Goal: Task Accomplishment & Management: Use online tool/utility

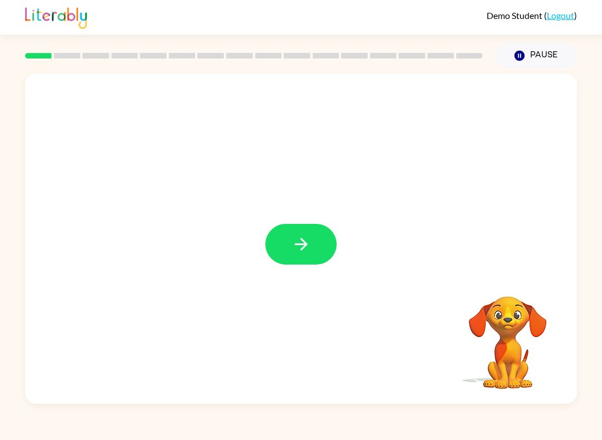
click at [305, 247] on icon "button" at bounding box center [300, 244] width 13 height 13
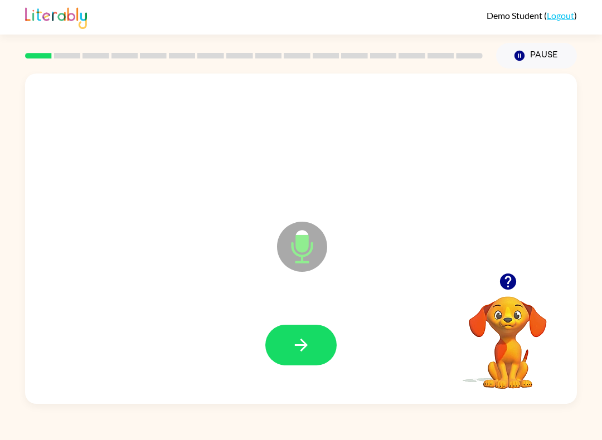
click at [304, 350] on icon "button" at bounding box center [302, 346] width 20 height 20
click at [313, 338] on button "button" at bounding box center [300, 345] width 71 height 41
click at [307, 345] on icon "button" at bounding box center [302, 346] width 20 height 20
click at [310, 342] on icon "button" at bounding box center [302, 346] width 20 height 20
click at [304, 360] on button "button" at bounding box center [300, 345] width 71 height 41
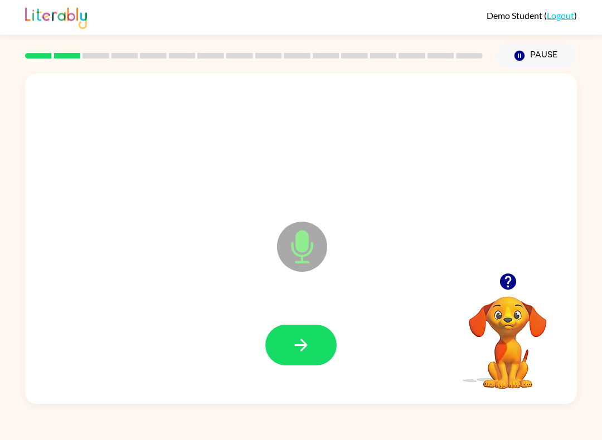
click at [316, 345] on button "button" at bounding box center [300, 345] width 71 height 41
click at [305, 353] on icon "button" at bounding box center [302, 346] width 20 height 20
click at [299, 344] on icon "button" at bounding box center [302, 346] width 20 height 20
click at [299, 346] on icon "button" at bounding box center [300, 345] width 13 height 13
click at [298, 346] on icon "button" at bounding box center [300, 345] width 13 height 13
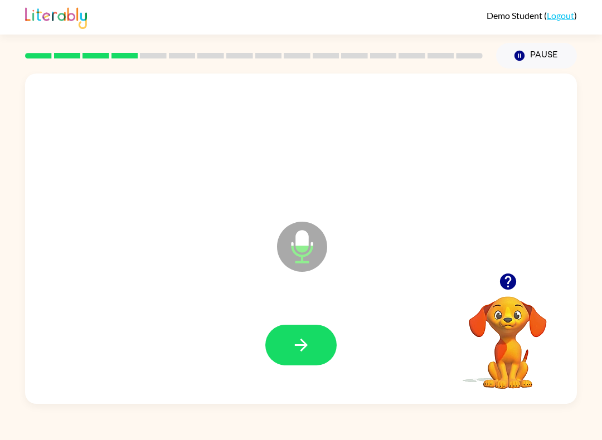
click at [308, 352] on icon "button" at bounding box center [302, 346] width 20 height 20
click at [302, 348] on icon "button" at bounding box center [302, 346] width 20 height 20
click at [303, 345] on icon "button" at bounding box center [302, 346] width 20 height 20
click at [308, 342] on icon "button" at bounding box center [302, 346] width 20 height 20
click at [308, 348] on icon "button" at bounding box center [302, 346] width 20 height 20
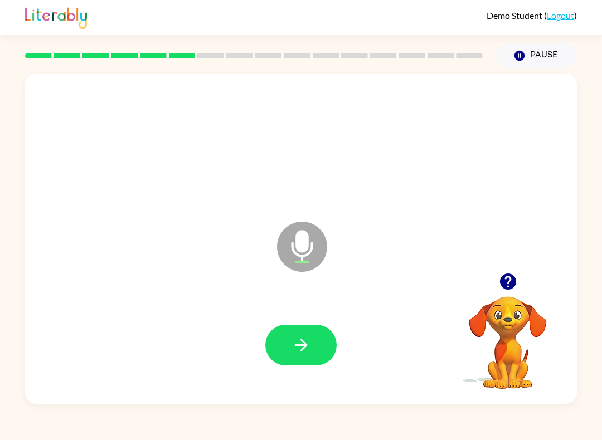
click at [313, 348] on button "button" at bounding box center [300, 345] width 71 height 41
click at [304, 343] on icon "button" at bounding box center [300, 345] width 13 height 13
click at [295, 342] on icon "button" at bounding box center [302, 346] width 20 height 20
click at [302, 348] on icon "button" at bounding box center [302, 346] width 20 height 20
click at [307, 348] on icon "button" at bounding box center [302, 346] width 20 height 20
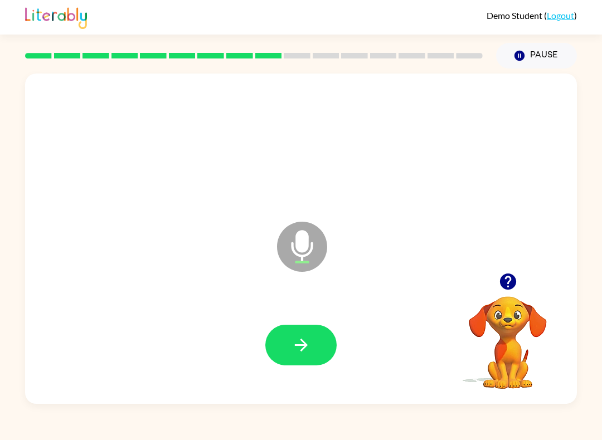
click at [304, 347] on icon "button" at bounding box center [302, 346] width 20 height 20
click at [304, 342] on icon "button" at bounding box center [302, 346] width 20 height 20
click at [306, 348] on icon "button" at bounding box center [302, 346] width 20 height 20
click at [309, 346] on icon "button" at bounding box center [302, 346] width 20 height 20
click at [314, 345] on button "button" at bounding box center [300, 345] width 71 height 41
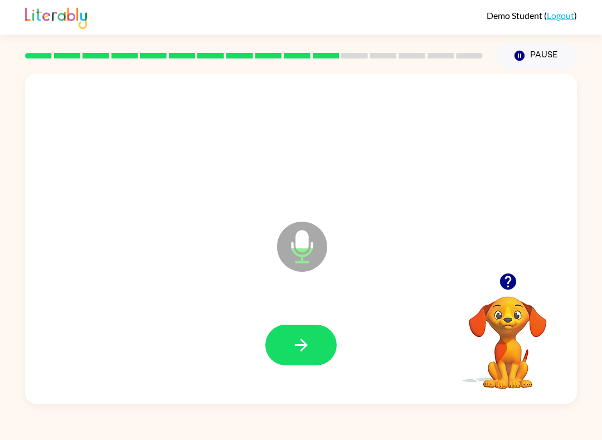
click at [302, 339] on icon "button" at bounding box center [302, 346] width 20 height 20
click at [304, 351] on icon "button" at bounding box center [302, 346] width 20 height 20
click at [315, 352] on button "button" at bounding box center [300, 345] width 71 height 41
click at [298, 328] on button "button" at bounding box center [300, 345] width 71 height 41
click at [306, 348] on icon "button" at bounding box center [302, 346] width 20 height 20
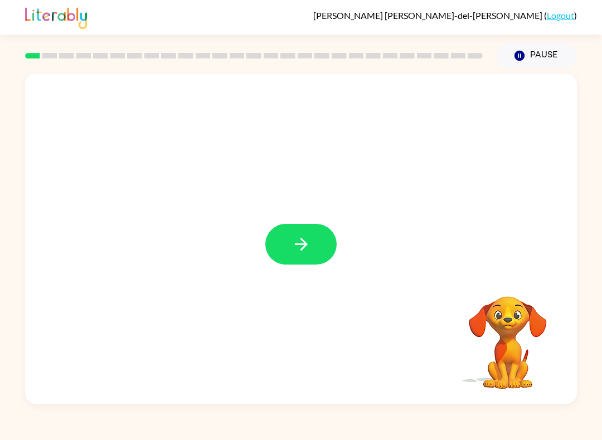
click at [311, 238] on button "button" at bounding box center [300, 244] width 71 height 41
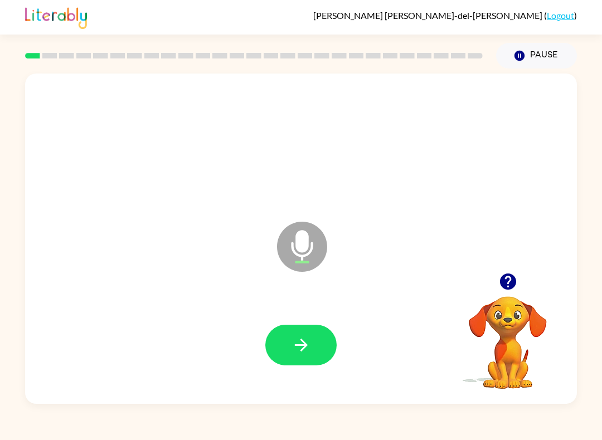
click at [298, 343] on icon "button" at bounding box center [302, 346] width 20 height 20
click at [307, 332] on button "button" at bounding box center [300, 345] width 71 height 41
click at [318, 351] on button "button" at bounding box center [300, 345] width 71 height 41
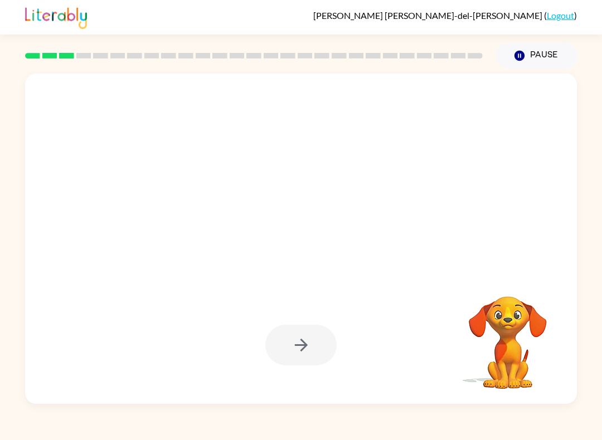
click at [527, 47] on button "Pause Pause" at bounding box center [536, 56] width 81 height 26
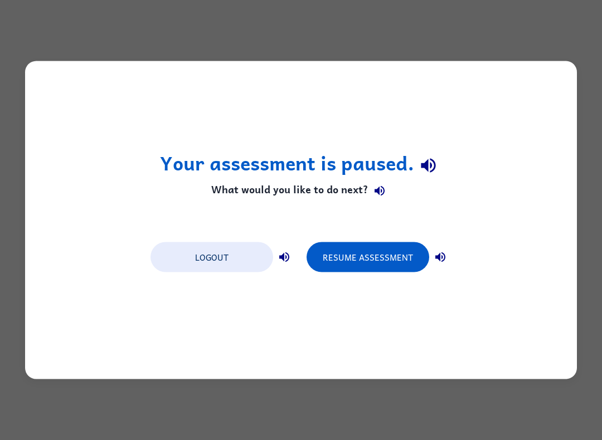
click at [388, 247] on button "Resume Assessment" at bounding box center [368, 258] width 123 height 30
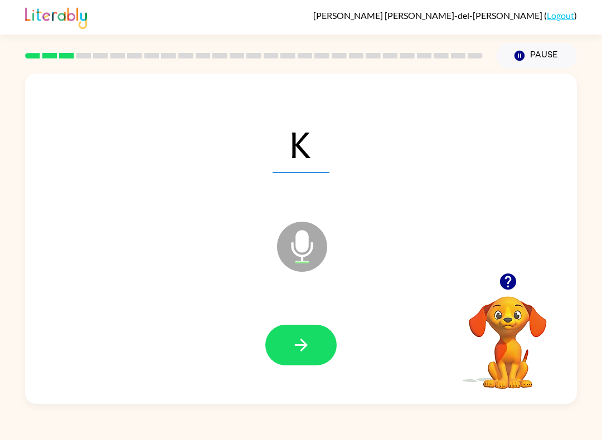
click at [301, 333] on button "button" at bounding box center [300, 345] width 71 height 41
click at [326, 324] on div at bounding box center [301, 345] width 530 height 95
click at [310, 336] on icon "button" at bounding box center [302, 346] width 20 height 20
click at [313, 347] on button "button" at bounding box center [300, 345] width 71 height 41
click at [311, 346] on button "button" at bounding box center [300, 345] width 71 height 41
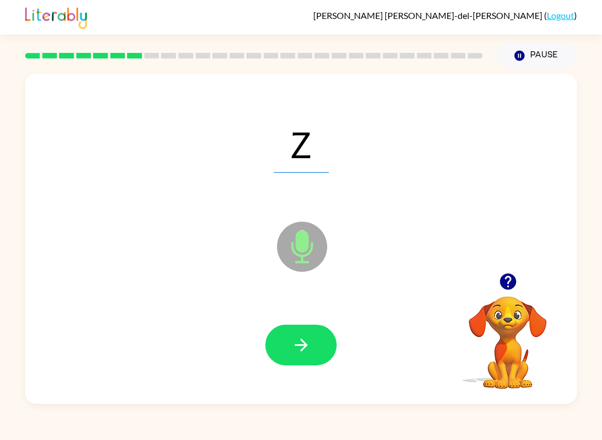
click at [317, 337] on button "button" at bounding box center [300, 345] width 71 height 41
click at [312, 328] on button "button" at bounding box center [300, 345] width 71 height 41
click at [309, 343] on icon "button" at bounding box center [302, 346] width 20 height 20
click at [311, 346] on icon "button" at bounding box center [302, 346] width 20 height 20
click at [303, 358] on button "button" at bounding box center [300, 345] width 71 height 41
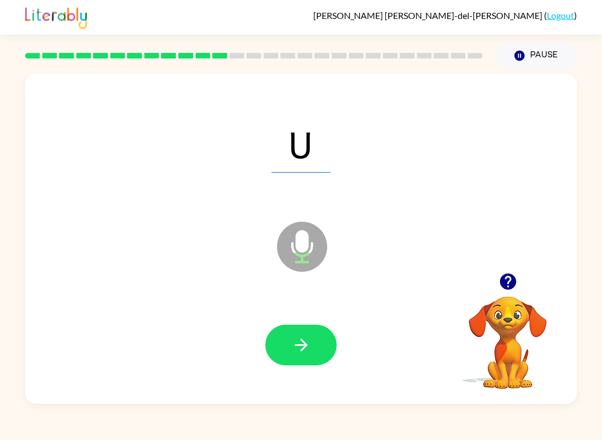
click at [306, 362] on button "button" at bounding box center [300, 345] width 71 height 41
click at [313, 348] on button "button" at bounding box center [300, 345] width 71 height 41
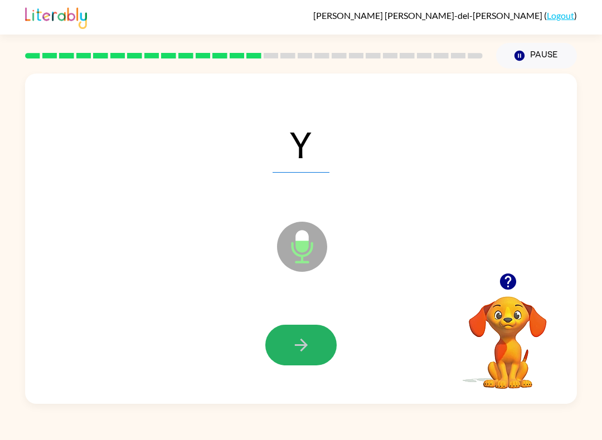
click at [298, 341] on icon "button" at bounding box center [302, 346] width 20 height 20
click at [303, 343] on icon "button" at bounding box center [300, 345] width 13 height 13
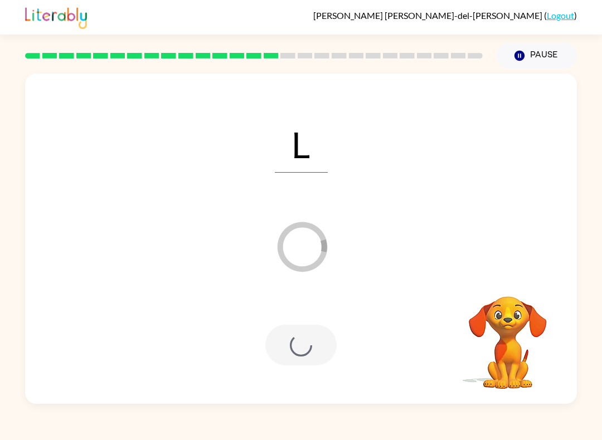
click at [304, 343] on div at bounding box center [300, 345] width 71 height 41
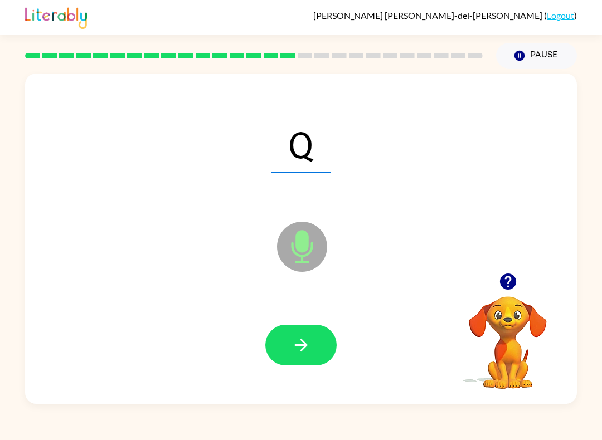
click at [326, 362] on button "button" at bounding box center [300, 345] width 71 height 41
click at [295, 335] on button "button" at bounding box center [300, 345] width 71 height 41
click at [318, 344] on button "button" at bounding box center [300, 345] width 71 height 41
click at [301, 342] on icon "button" at bounding box center [302, 346] width 20 height 20
click at [295, 340] on icon "button" at bounding box center [302, 346] width 20 height 20
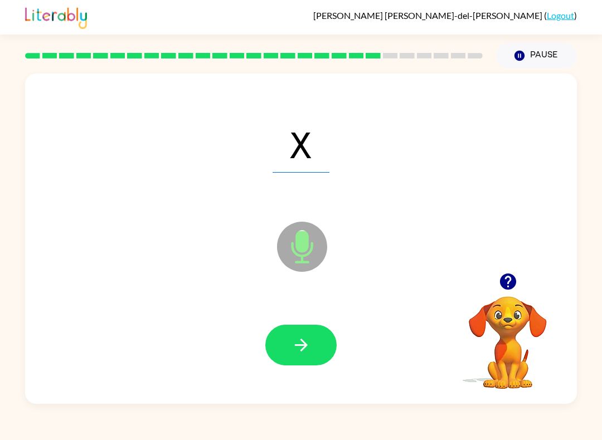
click at [288, 350] on button "button" at bounding box center [300, 345] width 71 height 41
click at [314, 348] on button "button" at bounding box center [300, 345] width 71 height 41
click at [311, 341] on icon "button" at bounding box center [302, 346] width 20 height 20
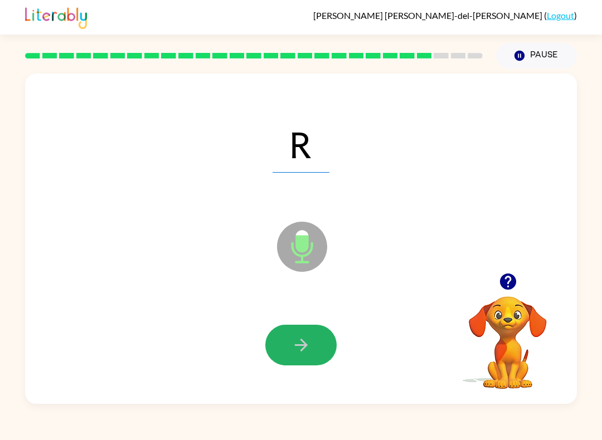
click at [326, 340] on button "button" at bounding box center [300, 345] width 71 height 41
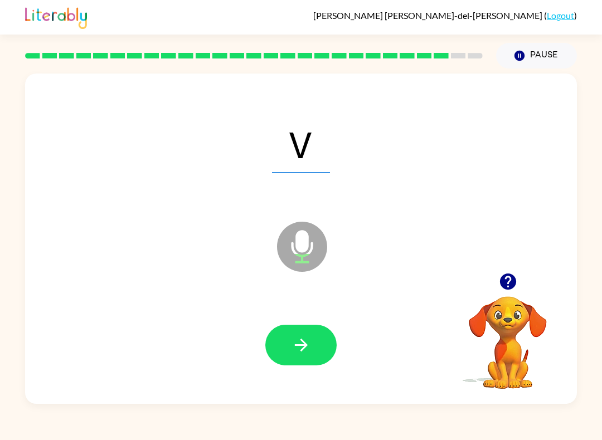
click at [319, 334] on button "button" at bounding box center [300, 345] width 71 height 41
click at [308, 347] on icon "button" at bounding box center [302, 346] width 20 height 20
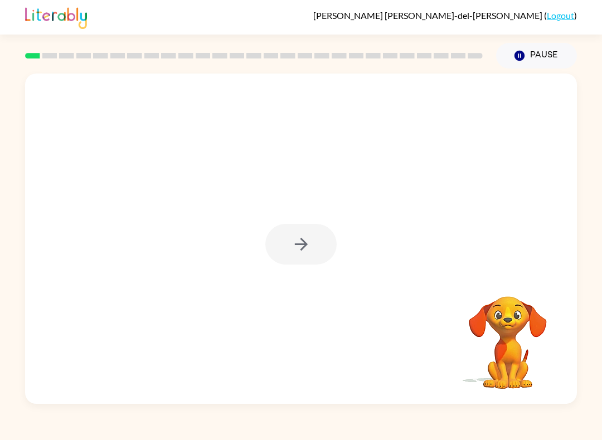
click at [316, 232] on div at bounding box center [300, 244] width 71 height 41
click at [302, 218] on div at bounding box center [301, 239] width 552 height 331
click at [311, 238] on div at bounding box center [300, 244] width 71 height 41
click at [293, 233] on button "button" at bounding box center [300, 244] width 71 height 41
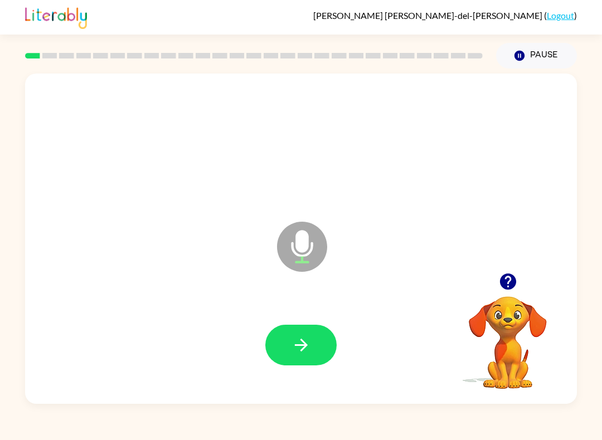
click at [308, 335] on button "button" at bounding box center [300, 345] width 71 height 41
click at [310, 353] on icon "button" at bounding box center [302, 346] width 20 height 20
click at [295, 338] on icon "button" at bounding box center [302, 346] width 20 height 20
click at [309, 351] on icon "button" at bounding box center [302, 346] width 20 height 20
click at [322, 322] on div at bounding box center [301, 345] width 530 height 95
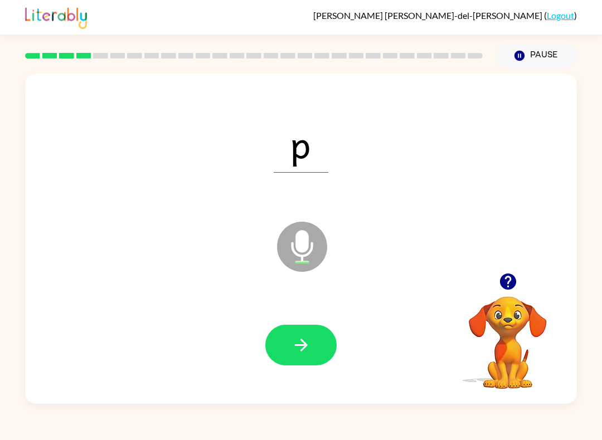
click at [306, 337] on icon "button" at bounding box center [302, 346] width 20 height 20
click at [326, 321] on div at bounding box center [301, 345] width 530 height 95
click at [294, 347] on icon "button" at bounding box center [302, 346] width 20 height 20
click at [317, 354] on button "button" at bounding box center [300, 345] width 71 height 41
click at [323, 334] on button "button" at bounding box center [300, 345] width 71 height 41
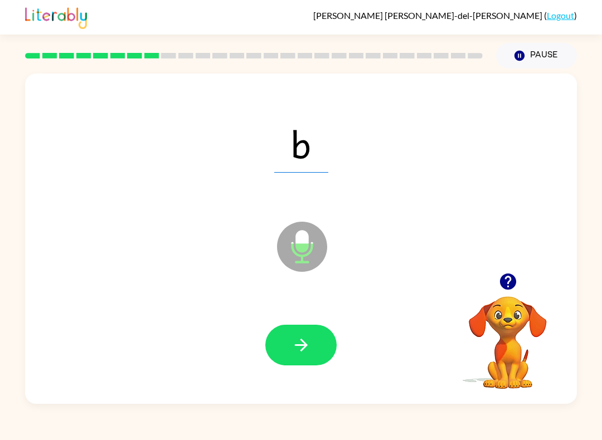
click at [319, 330] on button "button" at bounding box center [300, 345] width 71 height 41
click at [306, 309] on div at bounding box center [301, 345] width 530 height 95
click at [310, 345] on icon "button" at bounding box center [302, 346] width 20 height 20
click at [309, 329] on button "button" at bounding box center [300, 345] width 71 height 41
click at [295, 353] on icon "button" at bounding box center [302, 346] width 20 height 20
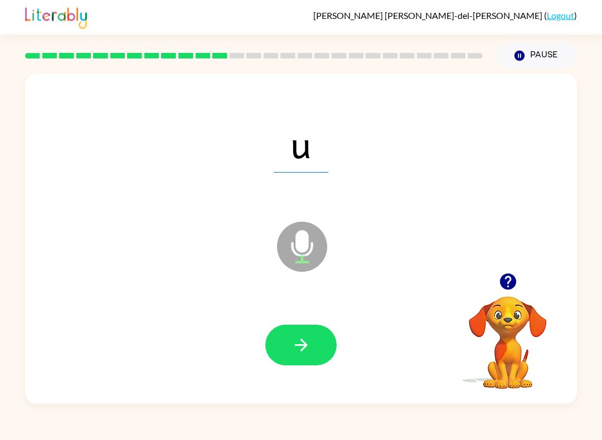
click at [307, 333] on button "button" at bounding box center [300, 345] width 71 height 41
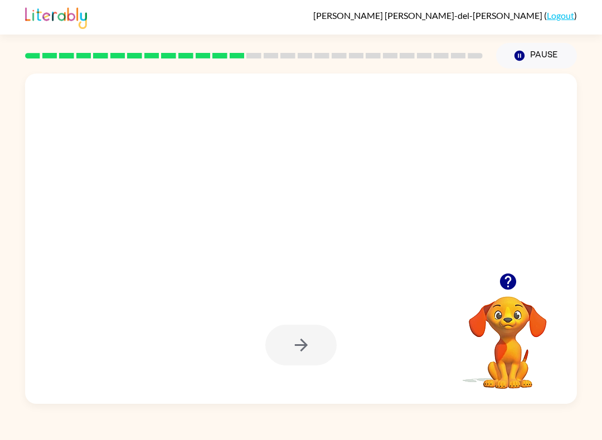
click at [530, 56] on button "Pause Pause" at bounding box center [536, 56] width 81 height 26
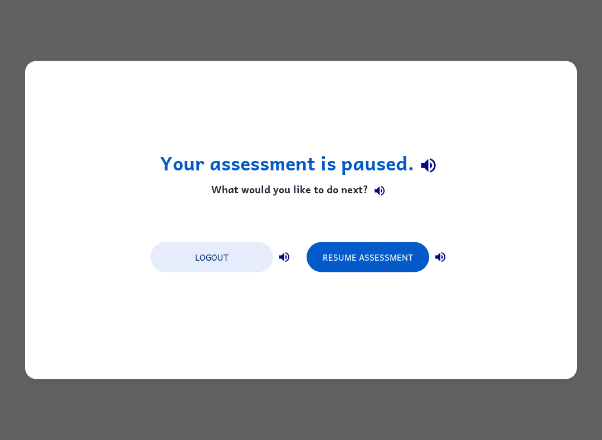
click at [392, 255] on button "Resume Assessment" at bounding box center [368, 258] width 123 height 30
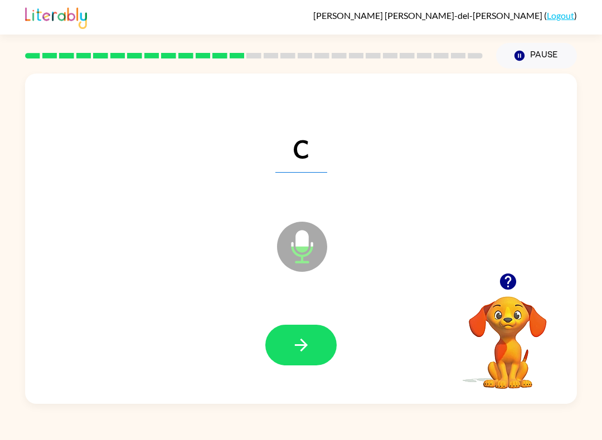
click at [295, 336] on icon "button" at bounding box center [302, 346] width 20 height 20
click at [306, 340] on icon "button" at bounding box center [302, 346] width 20 height 20
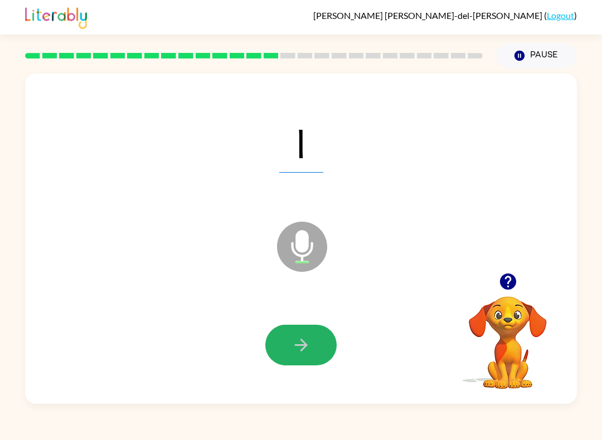
click at [327, 342] on button "button" at bounding box center [300, 345] width 71 height 41
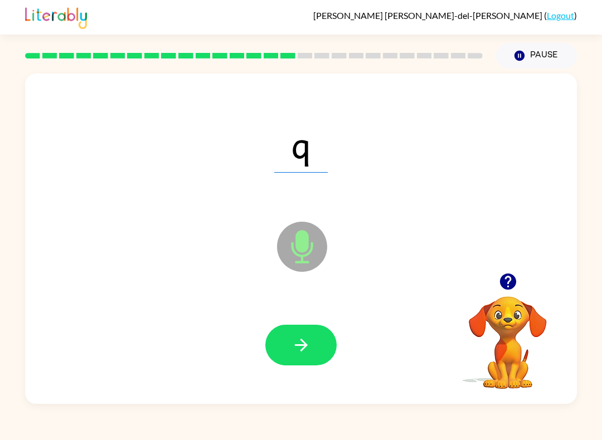
click at [326, 352] on button "button" at bounding box center [300, 345] width 71 height 41
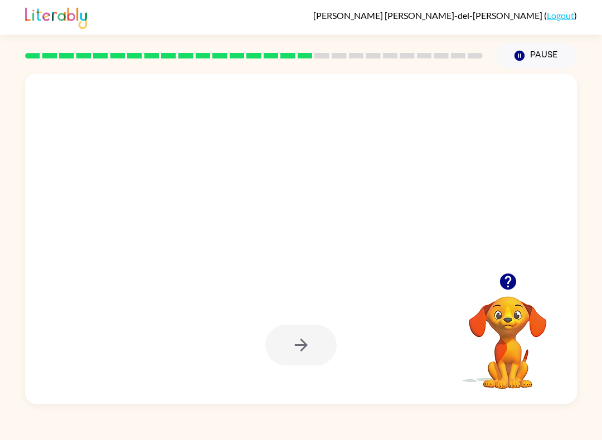
click at [526, 50] on icon "Pause" at bounding box center [519, 56] width 12 height 12
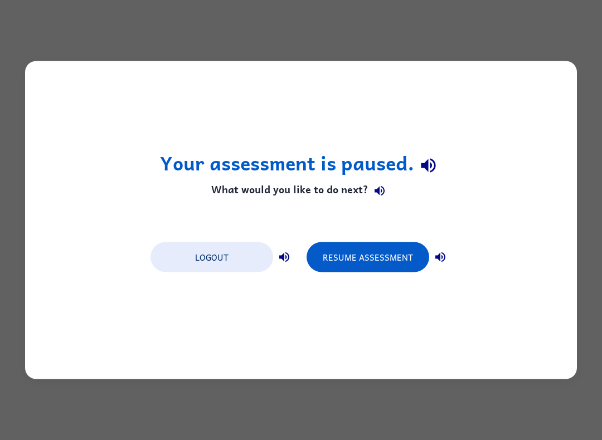
click at [394, 250] on button "Resume Assessment" at bounding box center [368, 258] width 123 height 30
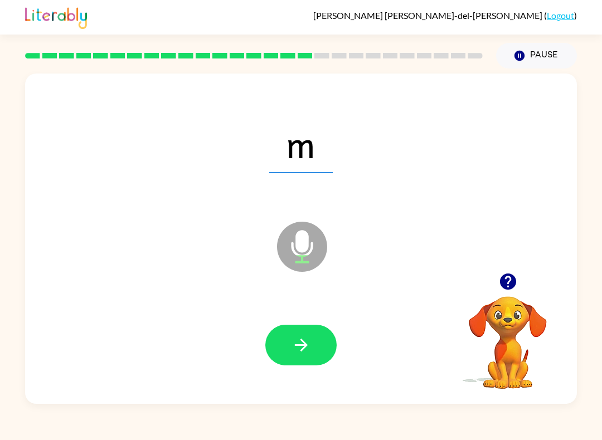
click at [314, 346] on button "button" at bounding box center [300, 345] width 71 height 41
click at [299, 344] on icon "button" at bounding box center [302, 346] width 20 height 20
click at [316, 328] on button "button" at bounding box center [300, 345] width 71 height 41
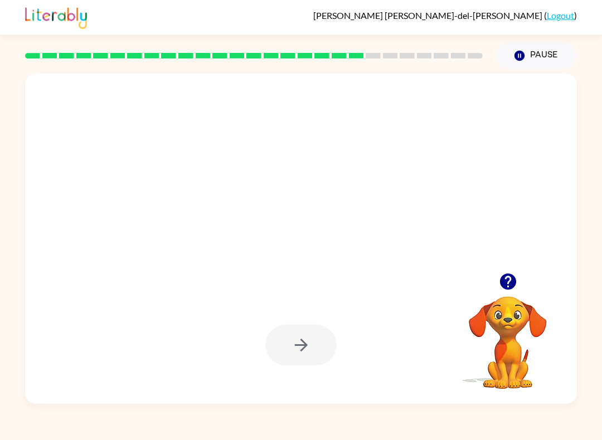
click at [534, 53] on button "Pause Pause" at bounding box center [536, 56] width 81 height 26
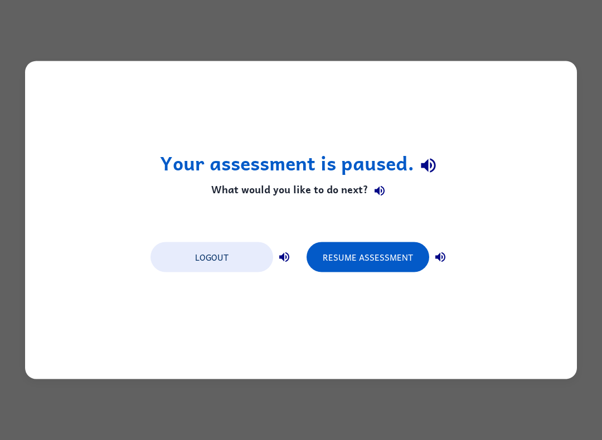
click at [387, 244] on button "Resume Assessment" at bounding box center [368, 258] width 123 height 30
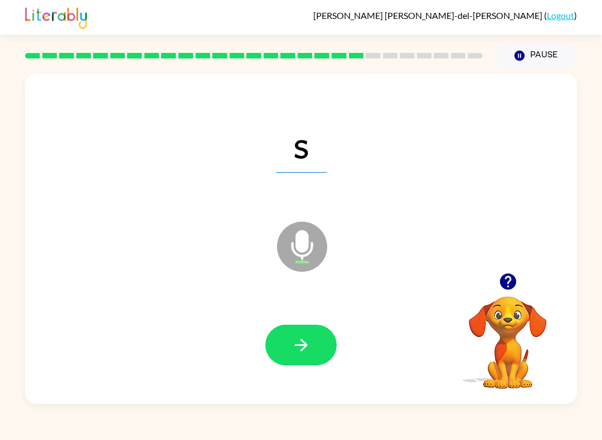
click at [313, 338] on button "button" at bounding box center [300, 345] width 71 height 41
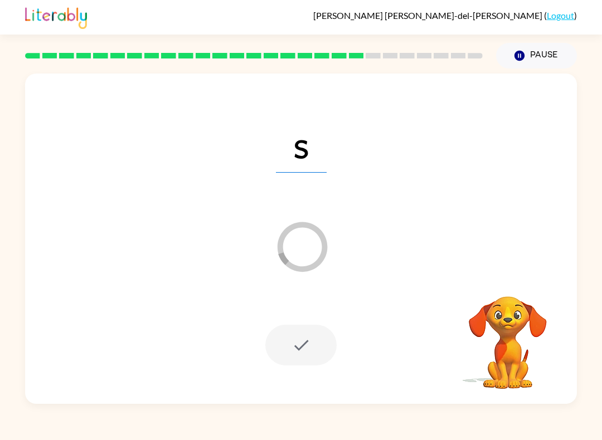
click at [308, 364] on div at bounding box center [300, 345] width 71 height 41
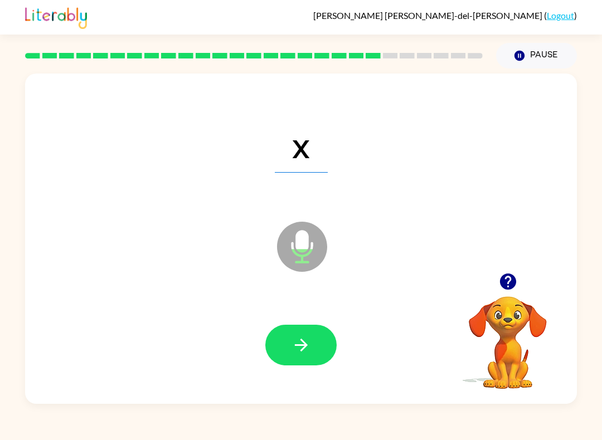
click at [316, 341] on button "button" at bounding box center [300, 345] width 71 height 41
click at [303, 344] on icon "button" at bounding box center [302, 346] width 20 height 20
click at [308, 341] on icon "button" at bounding box center [302, 346] width 20 height 20
click at [301, 332] on button "button" at bounding box center [300, 345] width 71 height 41
click at [302, 349] on icon "button" at bounding box center [302, 346] width 20 height 20
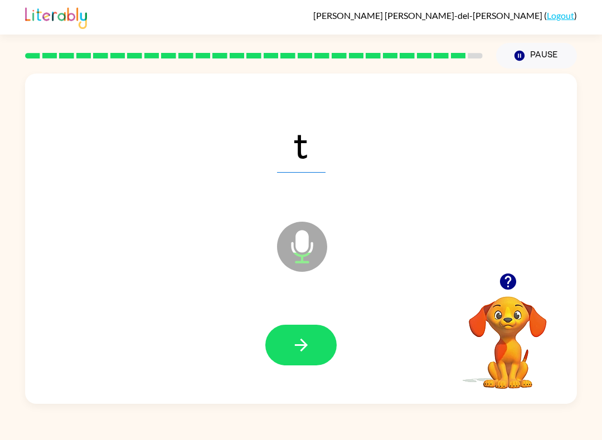
click at [297, 337] on icon "button" at bounding box center [302, 346] width 20 height 20
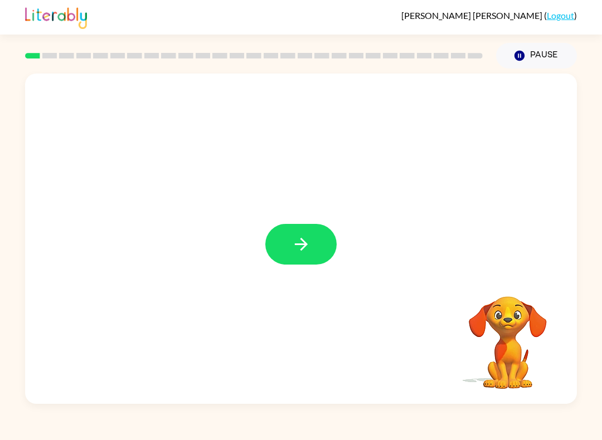
click at [318, 251] on button "button" at bounding box center [300, 244] width 71 height 41
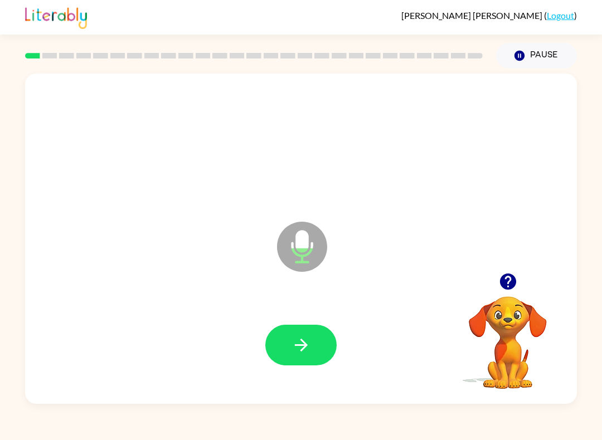
click at [306, 336] on icon "button" at bounding box center [302, 346] width 20 height 20
click at [303, 347] on icon "button" at bounding box center [302, 346] width 20 height 20
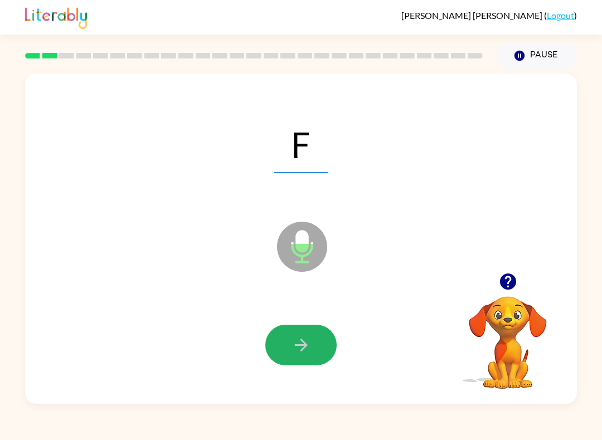
click at [303, 348] on icon "button" at bounding box center [302, 346] width 20 height 20
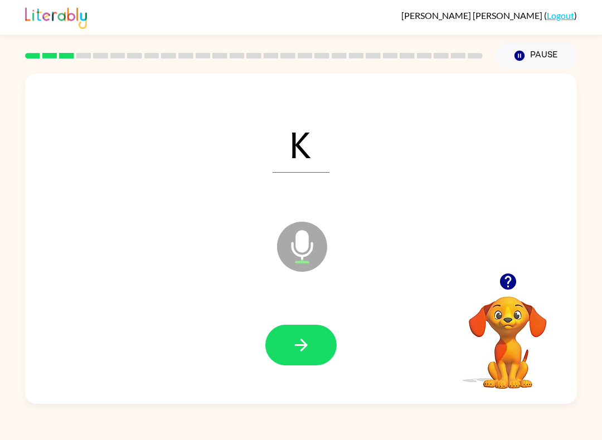
click at [295, 343] on icon "button" at bounding box center [302, 346] width 20 height 20
click at [304, 340] on icon "button" at bounding box center [302, 346] width 20 height 20
click at [305, 339] on icon "button" at bounding box center [302, 346] width 20 height 20
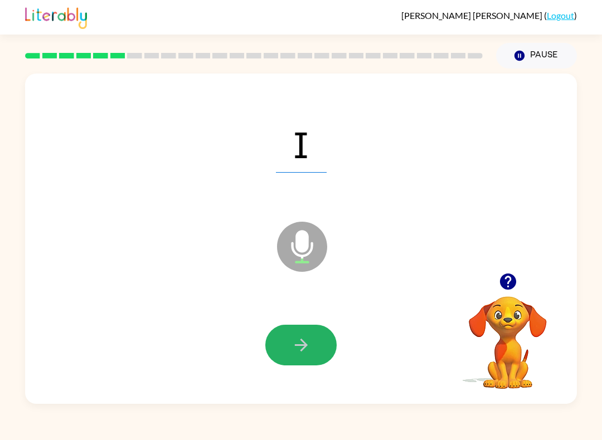
click at [299, 345] on icon "button" at bounding box center [302, 346] width 20 height 20
click at [293, 346] on icon "button" at bounding box center [302, 346] width 20 height 20
click at [302, 348] on icon "button" at bounding box center [302, 346] width 20 height 20
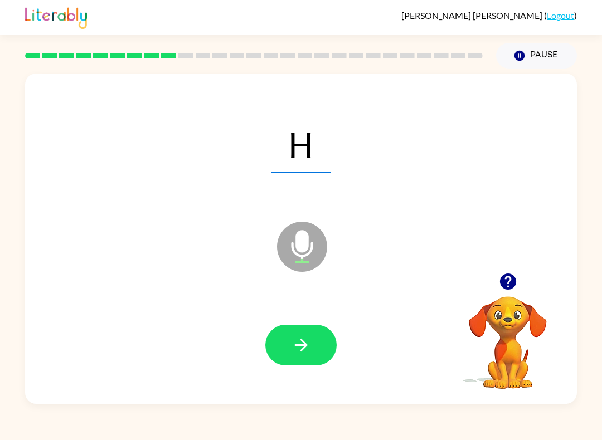
click at [297, 355] on icon "button" at bounding box center [302, 346] width 20 height 20
click at [293, 350] on icon "button" at bounding box center [302, 346] width 20 height 20
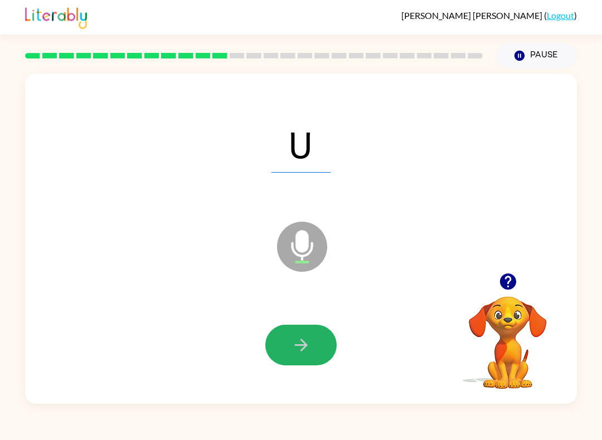
click at [295, 337] on icon "button" at bounding box center [302, 346] width 20 height 20
click at [297, 340] on icon "button" at bounding box center [302, 346] width 20 height 20
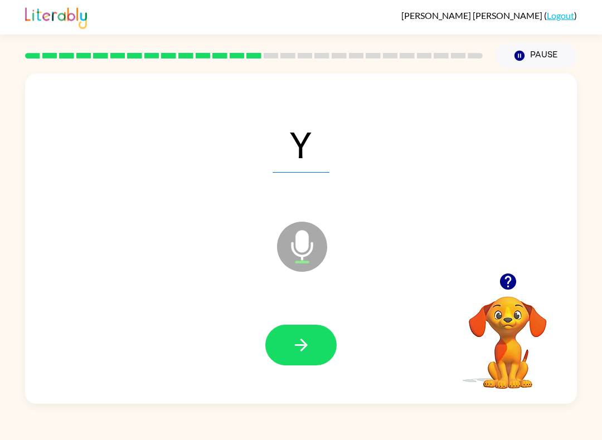
click at [304, 337] on icon "button" at bounding box center [302, 346] width 20 height 20
click at [298, 342] on icon "button" at bounding box center [302, 346] width 20 height 20
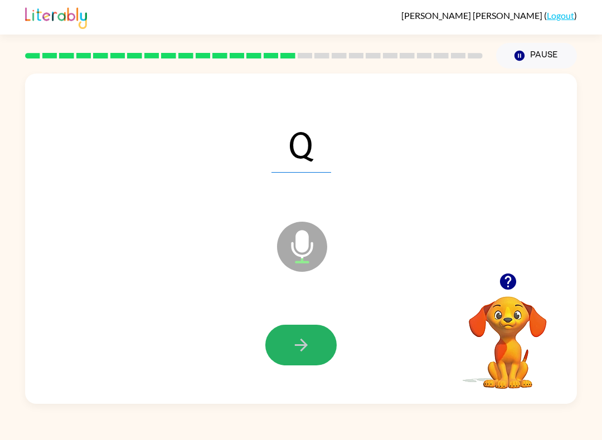
click at [296, 350] on icon "button" at bounding box center [302, 346] width 20 height 20
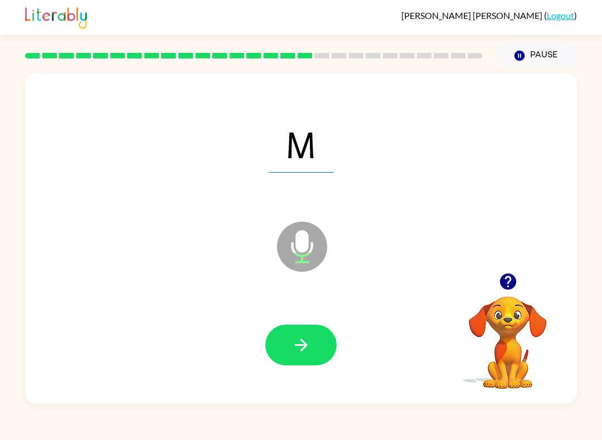
click at [304, 348] on icon "button" at bounding box center [300, 345] width 13 height 13
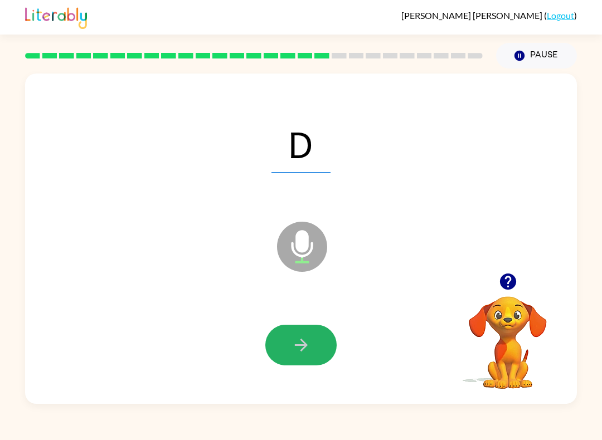
click at [315, 345] on button "button" at bounding box center [300, 345] width 71 height 41
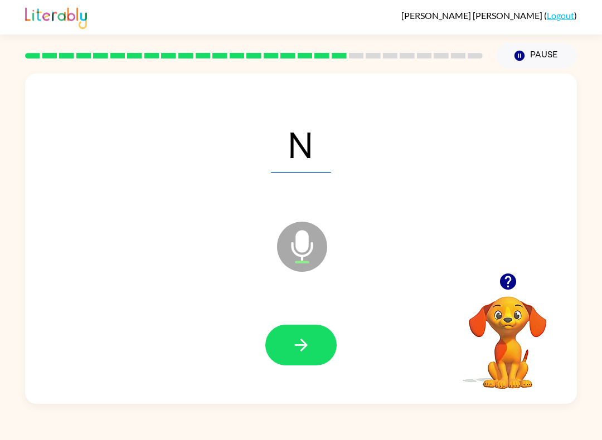
click at [287, 342] on button "button" at bounding box center [300, 345] width 71 height 41
click at [287, 349] on button "button" at bounding box center [300, 345] width 71 height 41
click at [301, 353] on icon "button" at bounding box center [302, 346] width 20 height 20
click at [286, 344] on button "button" at bounding box center [300, 345] width 71 height 41
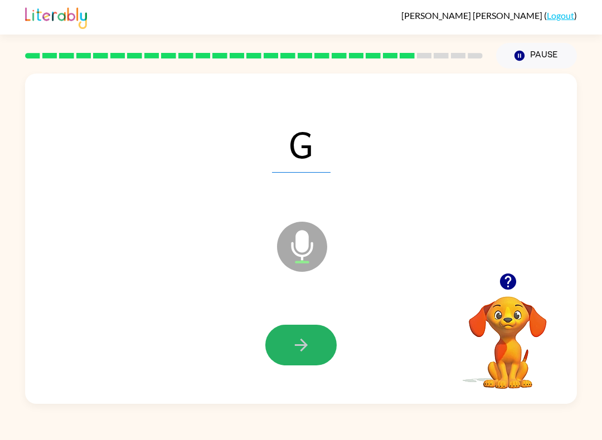
click at [293, 348] on icon "button" at bounding box center [302, 346] width 20 height 20
click at [287, 341] on button "button" at bounding box center [300, 345] width 71 height 41
click at [304, 345] on icon "button" at bounding box center [302, 346] width 20 height 20
click at [299, 346] on icon "button" at bounding box center [300, 345] width 13 height 13
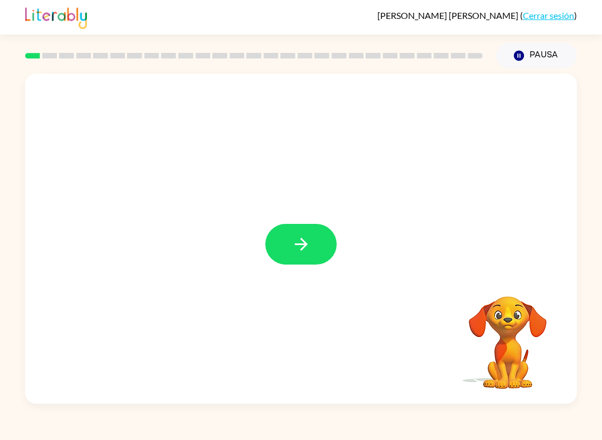
click at [318, 241] on button "button" at bounding box center [300, 244] width 71 height 41
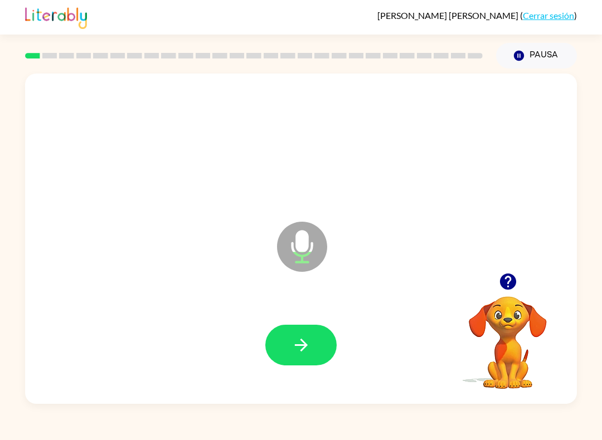
click at [307, 338] on icon "button" at bounding box center [302, 346] width 20 height 20
click at [283, 335] on button "button" at bounding box center [300, 345] width 71 height 41
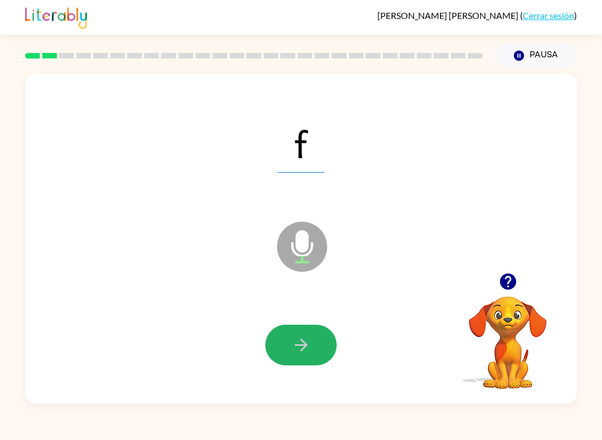
click at [298, 348] on icon "button" at bounding box center [302, 346] width 20 height 20
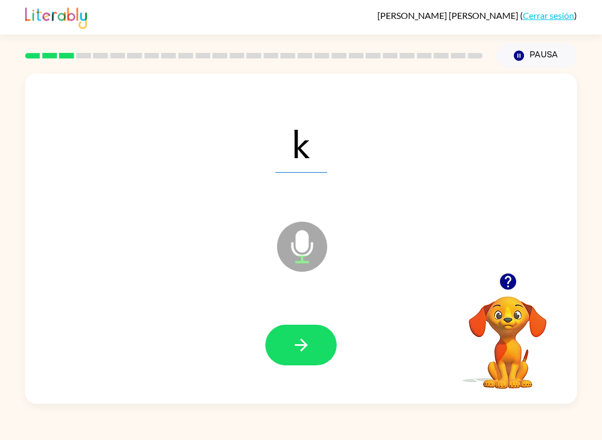
click at [311, 337] on icon "button" at bounding box center [302, 346] width 20 height 20
click at [295, 345] on icon "button" at bounding box center [302, 346] width 20 height 20
click at [311, 355] on button "button" at bounding box center [300, 345] width 71 height 41
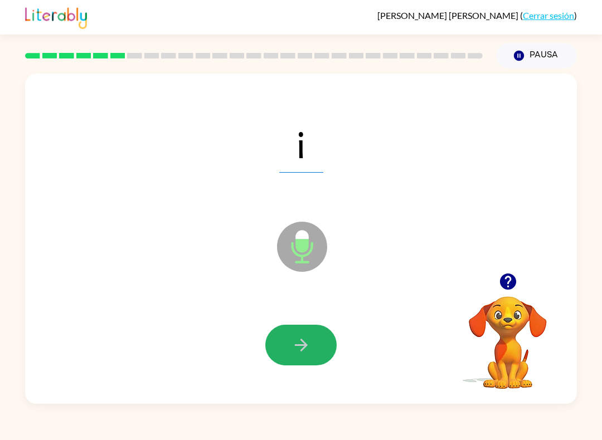
click at [297, 348] on icon "button" at bounding box center [302, 346] width 20 height 20
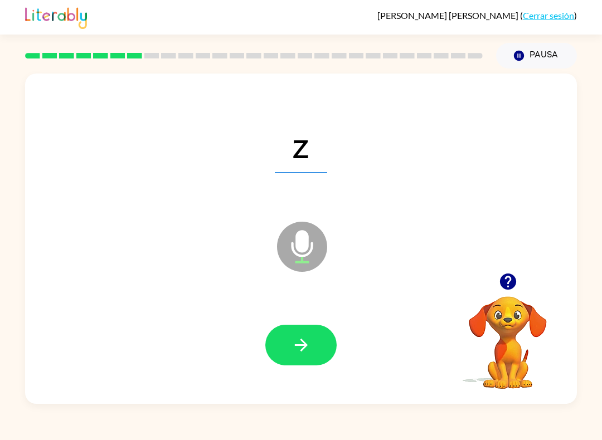
click at [306, 330] on button "button" at bounding box center [300, 345] width 71 height 41
click at [323, 345] on button "button" at bounding box center [300, 345] width 71 height 41
click at [317, 341] on button "button" at bounding box center [300, 345] width 71 height 41
click at [303, 345] on icon "button" at bounding box center [302, 346] width 20 height 20
click at [294, 326] on button "button" at bounding box center [300, 345] width 71 height 41
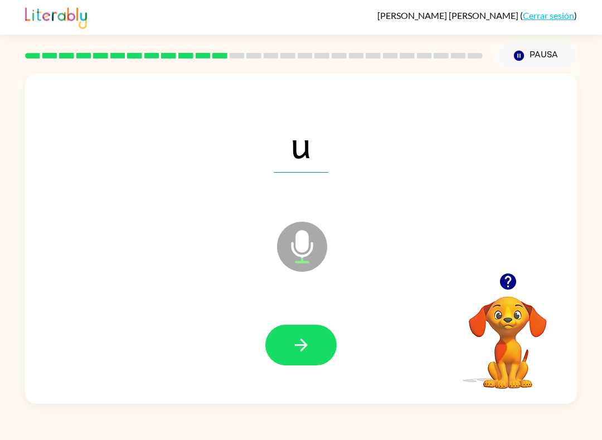
click at [295, 346] on icon "button" at bounding box center [300, 345] width 13 height 13
click at [293, 348] on icon "button" at bounding box center [302, 346] width 20 height 20
click at [282, 340] on button "button" at bounding box center [300, 345] width 71 height 41
click at [295, 340] on icon "button" at bounding box center [302, 346] width 20 height 20
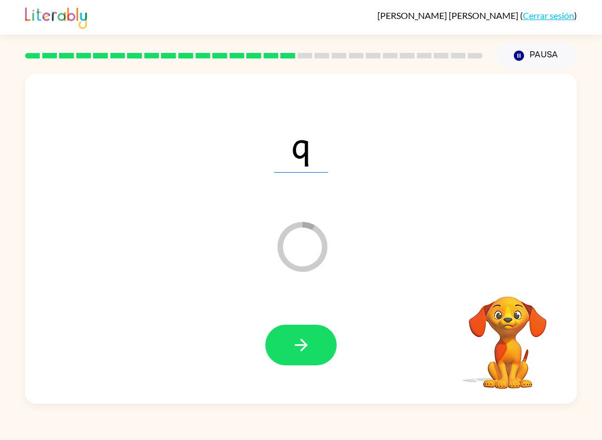
click at [298, 351] on icon "button" at bounding box center [302, 346] width 20 height 20
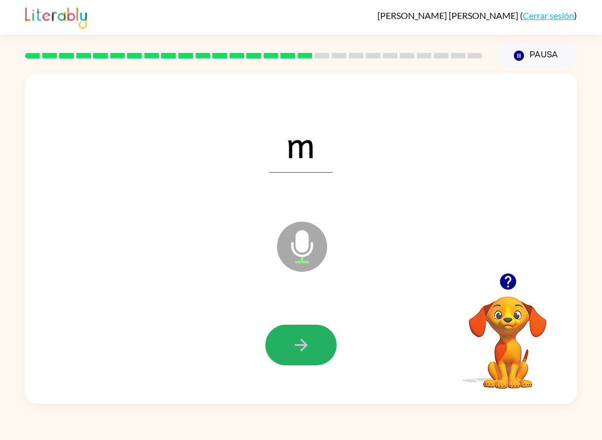
click at [320, 345] on button "button" at bounding box center [300, 345] width 71 height 41
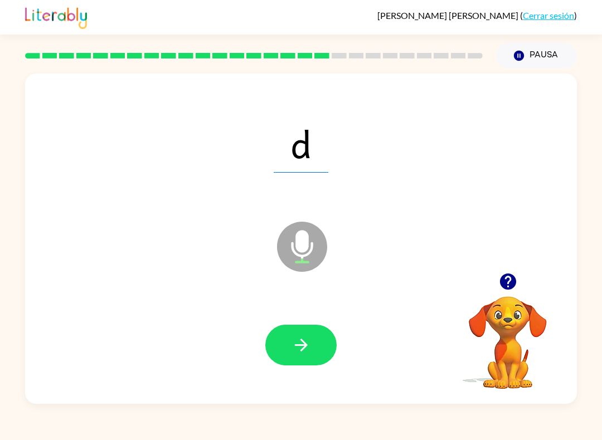
click at [310, 342] on icon "button" at bounding box center [302, 346] width 20 height 20
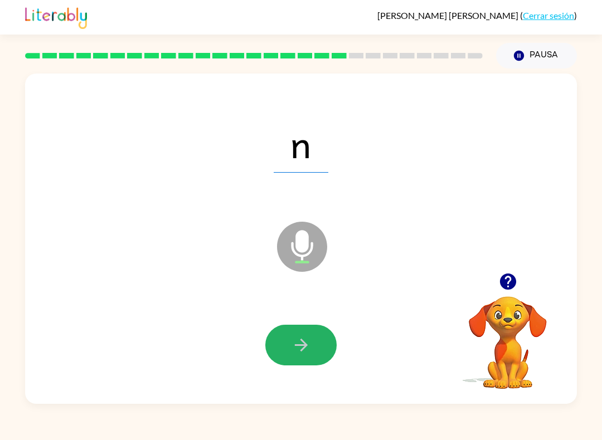
click at [302, 344] on icon "button" at bounding box center [302, 346] width 20 height 20
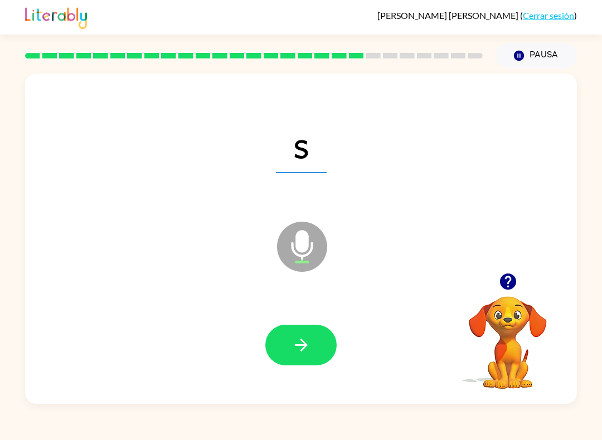
click at [308, 335] on button "button" at bounding box center [300, 345] width 71 height 41
click at [285, 343] on button "button" at bounding box center [300, 345] width 71 height 41
click at [279, 345] on button "button" at bounding box center [300, 345] width 71 height 41
click at [301, 343] on icon "button" at bounding box center [302, 346] width 20 height 20
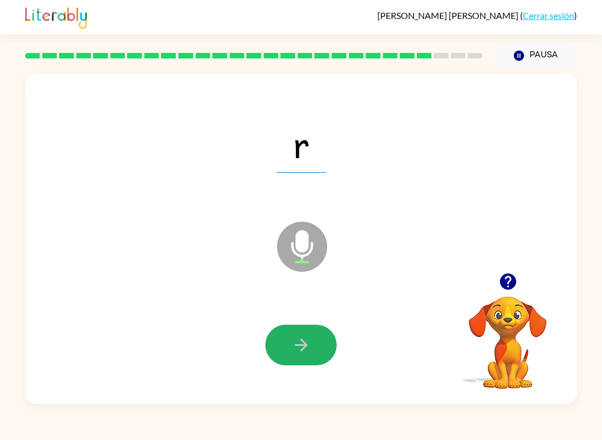
click at [297, 341] on icon "button" at bounding box center [302, 346] width 20 height 20
click at [309, 346] on icon "button" at bounding box center [302, 346] width 20 height 20
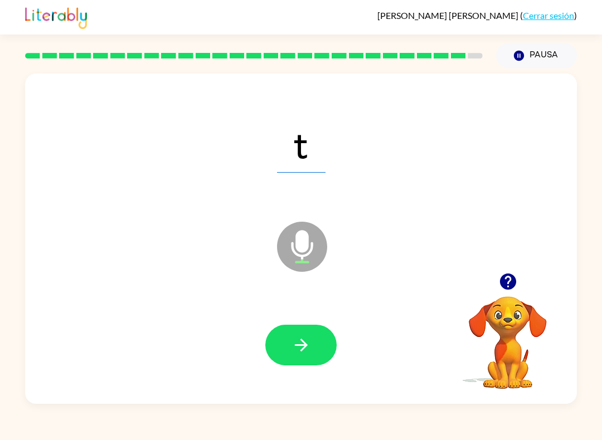
click at [310, 341] on icon "button" at bounding box center [302, 346] width 20 height 20
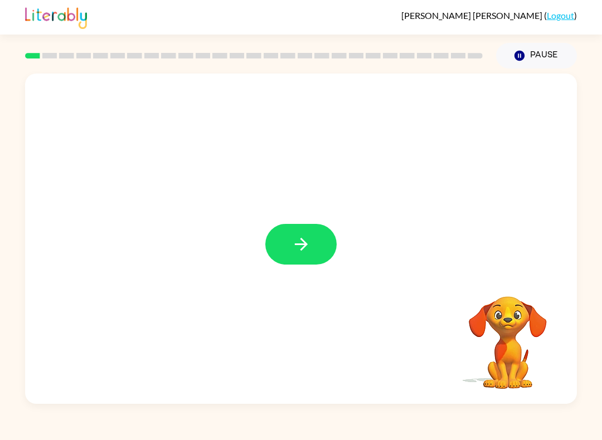
click at [317, 241] on button "button" at bounding box center [300, 244] width 71 height 41
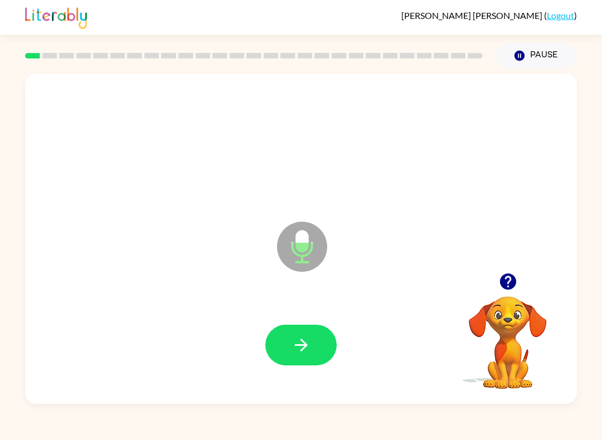
click at [313, 351] on button "button" at bounding box center [300, 345] width 71 height 41
click at [316, 360] on button "button" at bounding box center [300, 345] width 71 height 41
click at [314, 338] on button "button" at bounding box center [300, 345] width 71 height 41
click at [292, 339] on icon "button" at bounding box center [302, 346] width 20 height 20
click at [303, 360] on button "button" at bounding box center [300, 345] width 71 height 41
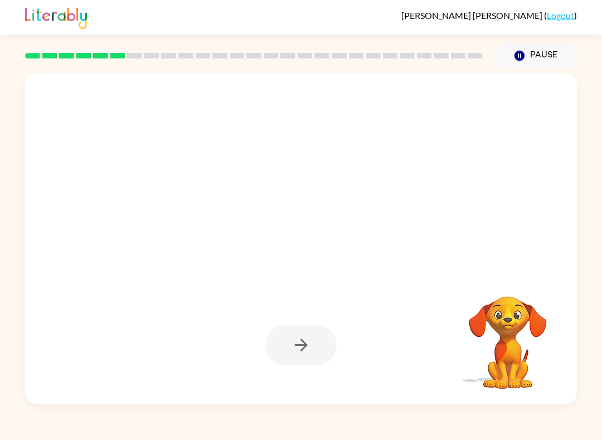
click at [301, 343] on div at bounding box center [300, 345] width 71 height 41
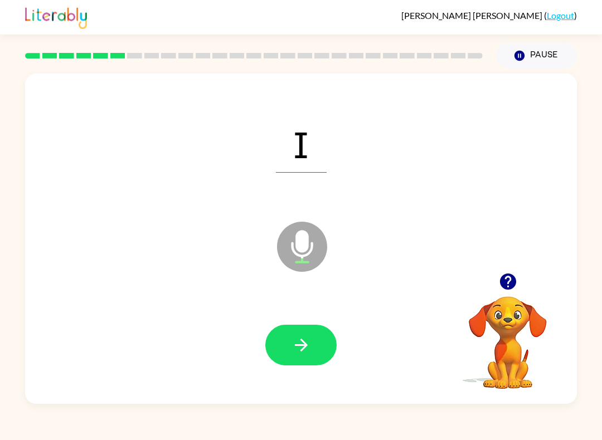
click at [310, 355] on icon "button" at bounding box center [302, 346] width 20 height 20
click at [311, 346] on button "button" at bounding box center [300, 345] width 71 height 41
click at [305, 321] on div at bounding box center [301, 345] width 530 height 95
click at [308, 342] on icon "button" at bounding box center [302, 346] width 20 height 20
click at [299, 361] on button "button" at bounding box center [300, 345] width 71 height 41
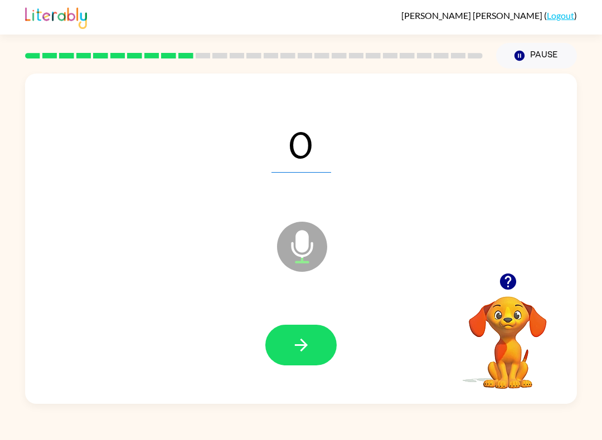
click at [312, 338] on button "button" at bounding box center [300, 345] width 71 height 41
click at [326, 359] on button "button" at bounding box center [300, 345] width 71 height 41
click at [288, 341] on button "button" at bounding box center [300, 345] width 71 height 41
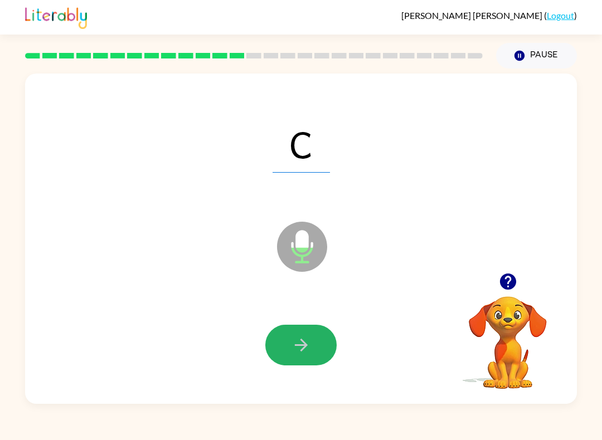
click at [310, 358] on button "button" at bounding box center [300, 345] width 71 height 41
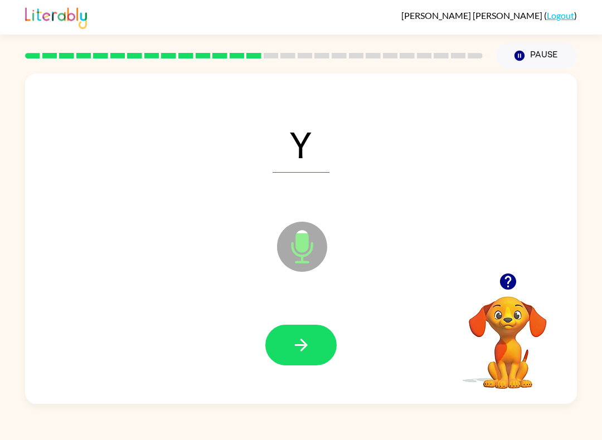
click at [300, 372] on div at bounding box center [301, 345] width 530 height 95
click at [305, 361] on button "button" at bounding box center [300, 345] width 71 height 41
click at [319, 338] on button "button" at bounding box center [300, 345] width 71 height 41
click at [313, 350] on button "button" at bounding box center [300, 345] width 71 height 41
click at [311, 338] on icon "button" at bounding box center [302, 346] width 20 height 20
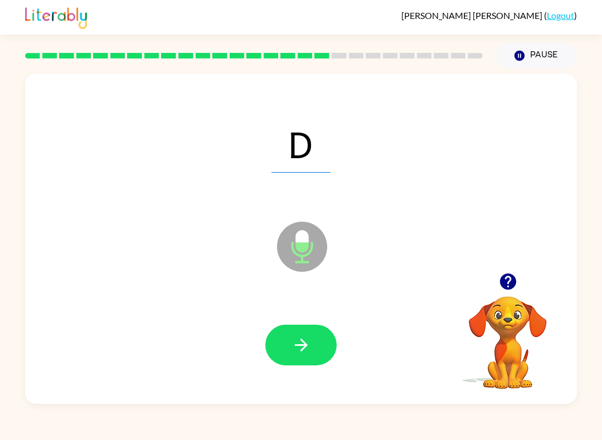
click at [303, 355] on icon "button" at bounding box center [302, 346] width 20 height 20
click at [307, 366] on button "button" at bounding box center [300, 345] width 71 height 41
click at [319, 356] on button "button" at bounding box center [300, 345] width 71 height 41
click at [323, 345] on button "button" at bounding box center [300, 345] width 71 height 41
click at [316, 340] on button "button" at bounding box center [300, 345] width 71 height 41
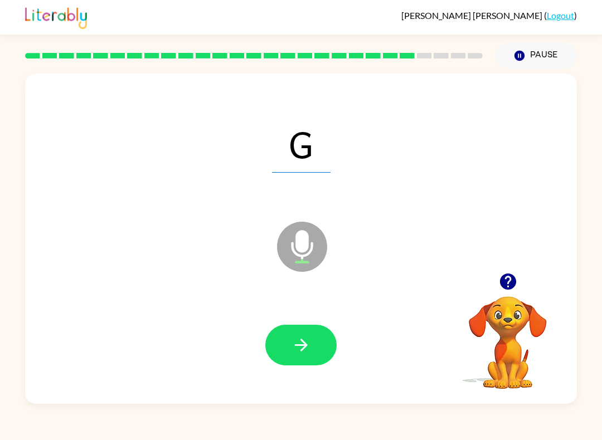
click at [277, 348] on button "button" at bounding box center [300, 345] width 71 height 41
click at [311, 362] on button "button" at bounding box center [300, 345] width 71 height 41
click at [301, 366] on button "button" at bounding box center [300, 345] width 71 height 41
click at [303, 355] on icon "button" at bounding box center [302, 346] width 20 height 20
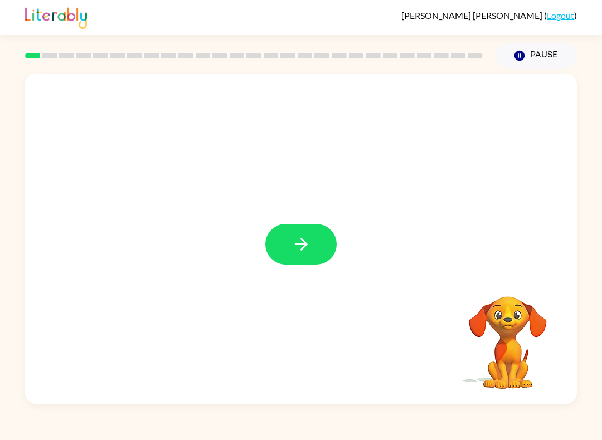
click at [307, 246] on icon "button" at bounding box center [302, 245] width 20 height 20
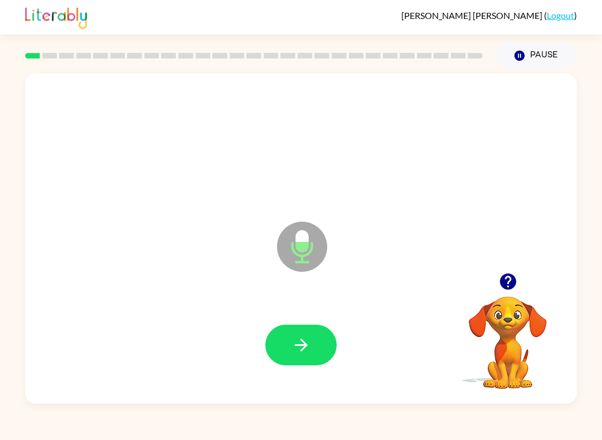
click at [307, 326] on button "button" at bounding box center [300, 345] width 71 height 41
click at [302, 361] on button "button" at bounding box center [300, 345] width 71 height 41
click at [293, 358] on button "button" at bounding box center [300, 345] width 71 height 41
click at [322, 342] on button "button" at bounding box center [300, 345] width 71 height 41
click at [306, 348] on icon "button" at bounding box center [302, 346] width 20 height 20
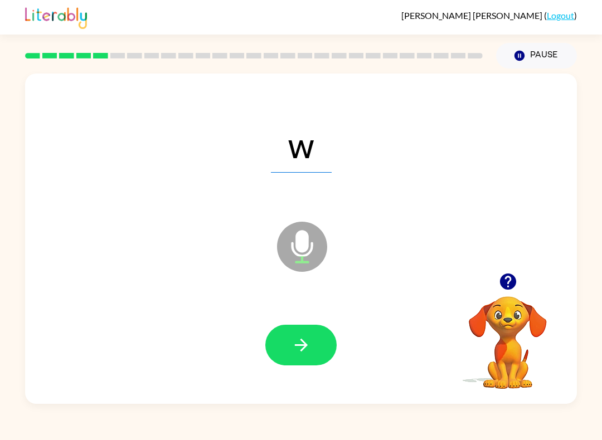
click at [324, 340] on button "button" at bounding box center [300, 345] width 71 height 41
click at [316, 342] on button "button" at bounding box center [300, 345] width 71 height 41
click at [314, 351] on button "button" at bounding box center [300, 345] width 71 height 41
click at [306, 347] on icon "button" at bounding box center [300, 345] width 13 height 13
click at [302, 358] on button "button" at bounding box center [300, 345] width 71 height 41
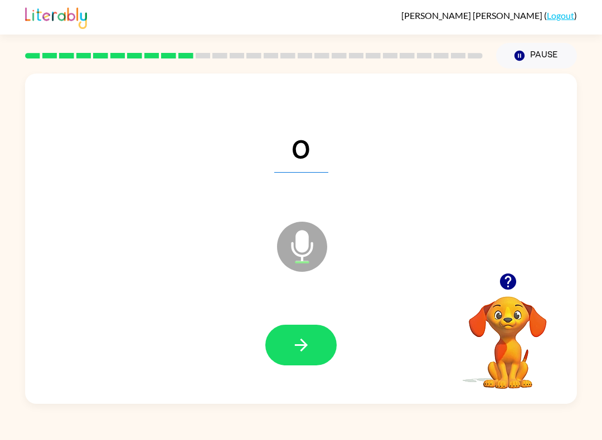
click at [302, 343] on icon "button" at bounding box center [302, 346] width 20 height 20
click at [310, 350] on icon "button" at bounding box center [302, 346] width 20 height 20
click at [313, 355] on button "button" at bounding box center [300, 345] width 71 height 41
click at [318, 351] on button "button" at bounding box center [300, 345] width 71 height 41
click at [312, 349] on button "button" at bounding box center [300, 345] width 71 height 41
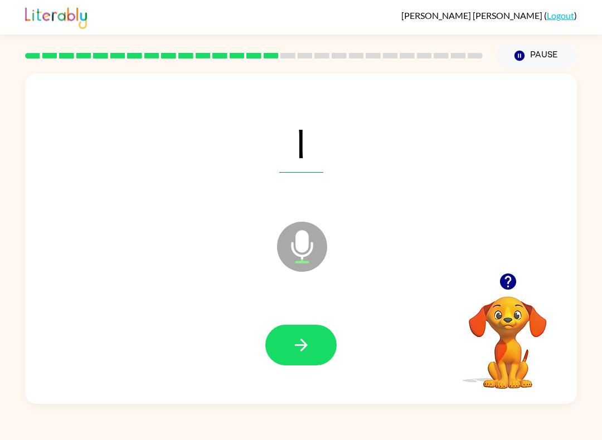
click at [298, 353] on icon "button" at bounding box center [302, 346] width 20 height 20
click at [317, 345] on button "button" at bounding box center [300, 345] width 71 height 41
click at [311, 347] on button "button" at bounding box center [300, 345] width 71 height 41
click at [316, 351] on button "button" at bounding box center [300, 345] width 71 height 41
click at [306, 351] on icon "button" at bounding box center [302, 346] width 20 height 20
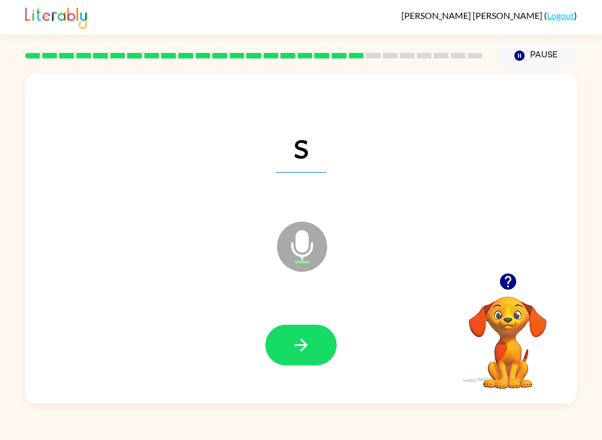
click at [304, 346] on icon "button" at bounding box center [300, 345] width 13 height 13
click at [304, 356] on button "button" at bounding box center [300, 345] width 71 height 41
click at [535, 59] on button "Pause Pause" at bounding box center [536, 56] width 81 height 26
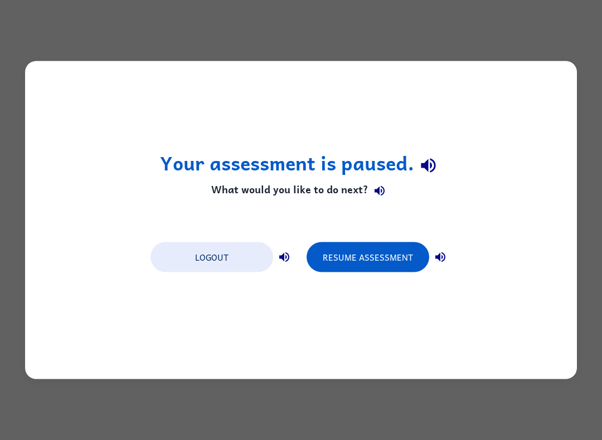
click at [352, 253] on button "Resume Assessment" at bounding box center [368, 258] width 123 height 30
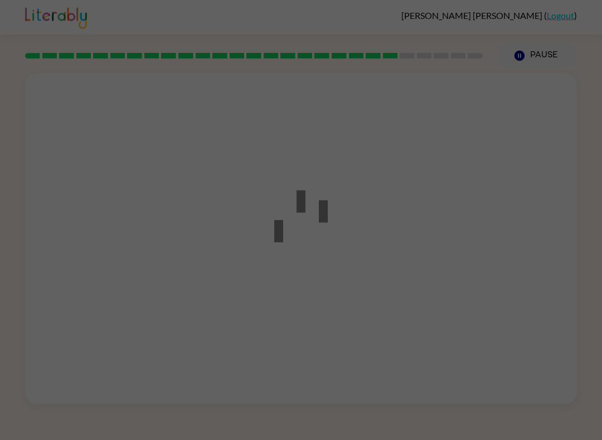
click at [541, 56] on div at bounding box center [301, 220] width 602 height 440
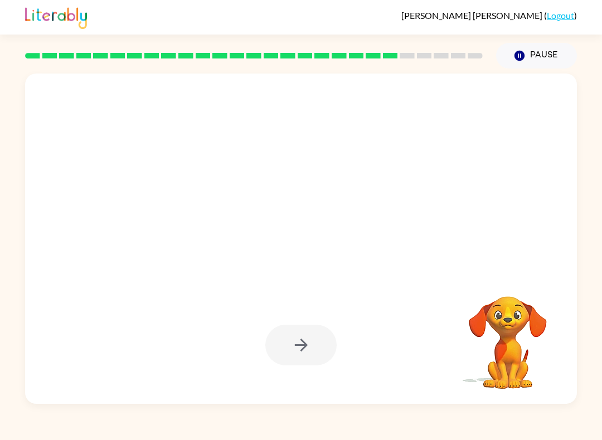
click at [544, 51] on button "Pause Pause" at bounding box center [536, 56] width 81 height 26
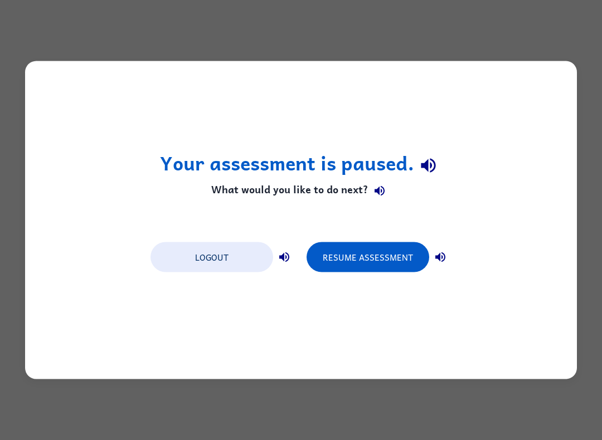
click at [393, 264] on button "Resume Assessment" at bounding box center [368, 258] width 123 height 30
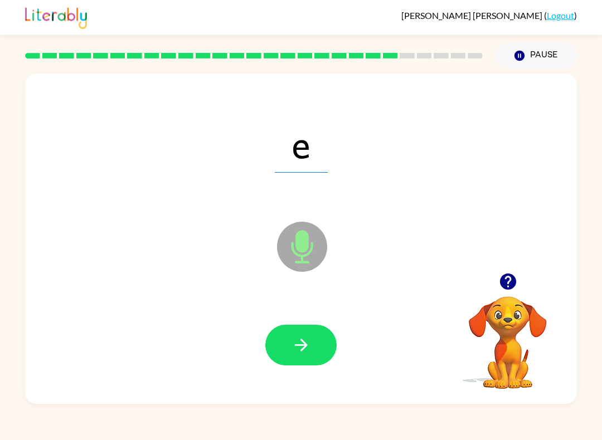
click at [312, 346] on button "button" at bounding box center [300, 345] width 71 height 41
click at [306, 345] on icon "button" at bounding box center [300, 345] width 13 height 13
click at [322, 350] on button "button" at bounding box center [300, 345] width 71 height 41
click at [312, 347] on button "button" at bounding box center [300, 345] width 71 height 41
click at [317, 334] on button "button" at bounding box center [300, 345] width 71 height 41
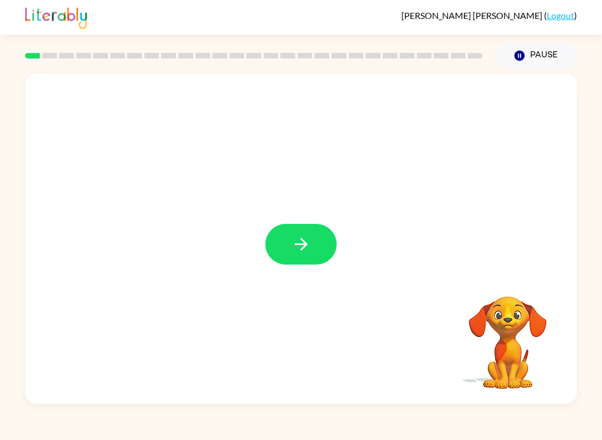
click at [301, 242] on icon "button" at bounding box center [302, 245] width 20 height 20
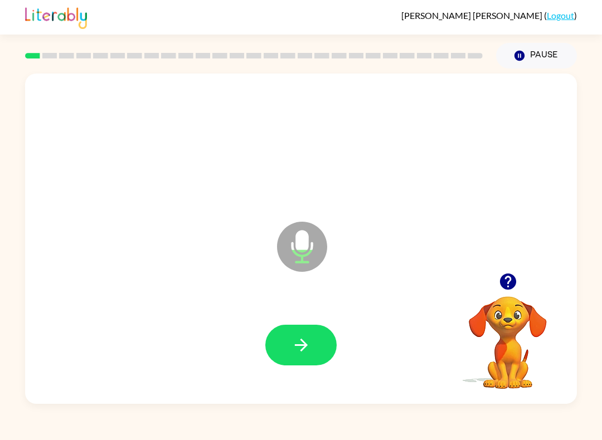
click at [308, 344] on icon "button" at bounding box center [302, 346] width 20 height 20
click at [318, 350] on button "button" at bounding box center [300, 345] width 71 height 41
click at [301, 347] on icon "button" at bounding box center [302, 346] width 20 height 20
click at [544, 54] on button "Pause Pause" at bounding box center [536, 56] width 81 height 26
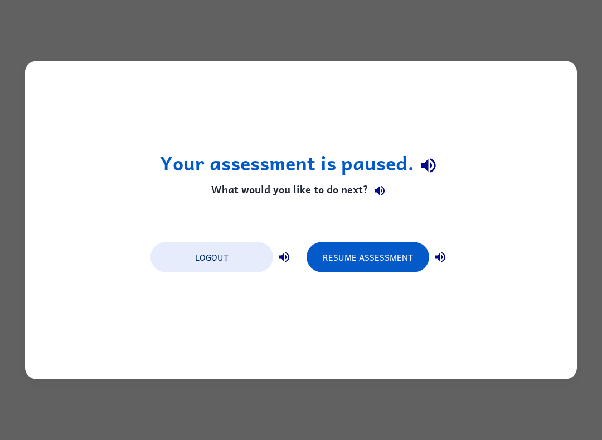
click at [380, 251] on button "Resume Assessment" at bounding box center [368, 258] width 123 height 30
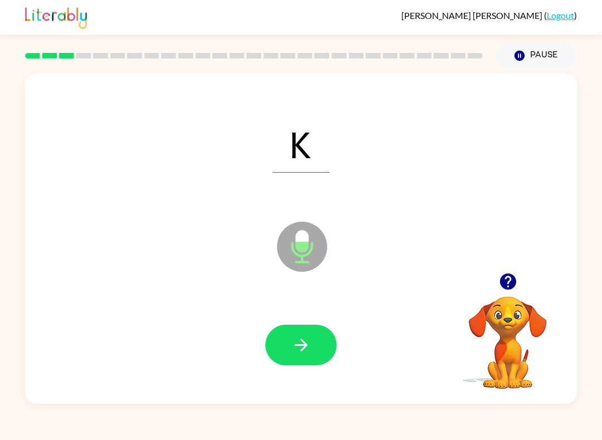
click at [310, 351] on icon "button" at bounding box center [302, 346] width 20 height 20
click at [312, 346] on button "button" at bounding box center [300, 345] width 71 height 41
click at [312, 345] on button "button" at bounding box center [300, 345] width 71 height 41
click at [308, 358] on button "button" at bounding box center [300, 345] width 71 height 41
click at [307, 356] on button "button" at bounding box center [300, 345] width 71 height 41
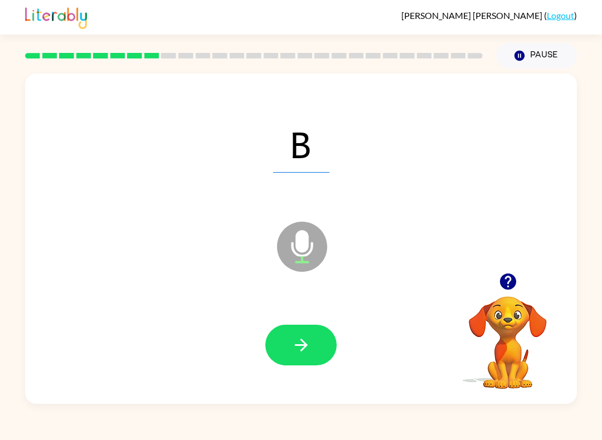
click at [321, 347] on button "button" at bounding box center [300, 345] width 71 height 41
click at [309, 335] on button "button" at bounding box center [300, 345] width 71 height 41
click at [316, 344] on button "button" at bounding box center [300, 345] width 71 height 41
click at [307, 351] on icon "button" at bounding box center [302, 346] width 20 height 20
click at [314, 336] on button "button" at bounding box center [300, 345] width 71 height 41
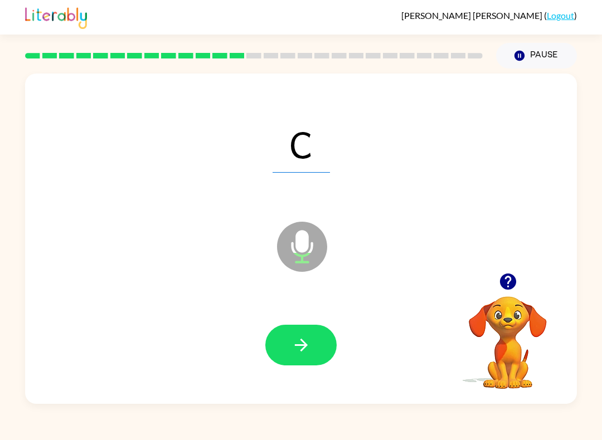
click at [312, 340] on button "button" at bounding box center [300, 345] width 71 height 41
click at [317, 355] on button "button" at bounding box center [300, 345] width 71 height 41
click at [308, 343] on icon "button" at bounding box center [302, 346] width 20 height 20
click at [307, 345] on icon "button" at bounding box center [302, 346] width 20 height 20
click at [312, 341] on button "button" at bounding box center [300, 345] width 71 height 41
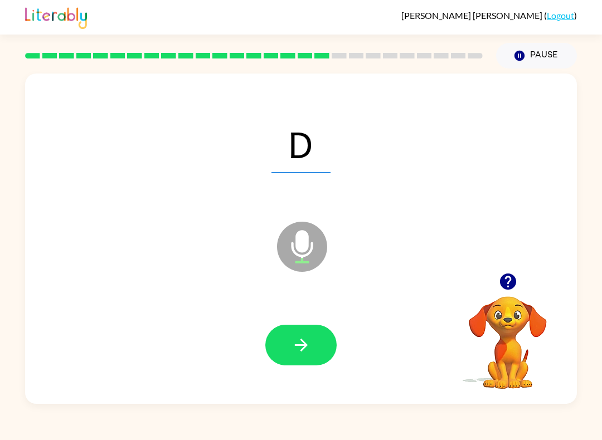
click at [328, 342] on button "button" at bounding box center [300, 345] width 71 height 41
click at [314, 341] on button "button" at bounding box center [300, 345] width 71 height 41
click at [316, 345] on button "button" at bounding box center [300, 345] width 71 height 41
click at [304, 340] on icon "button" at bounding box center [302, 346] width 20 height 20
click at [306, 345] on icon "button" at bounding box center [300, 345] width 13 height 13
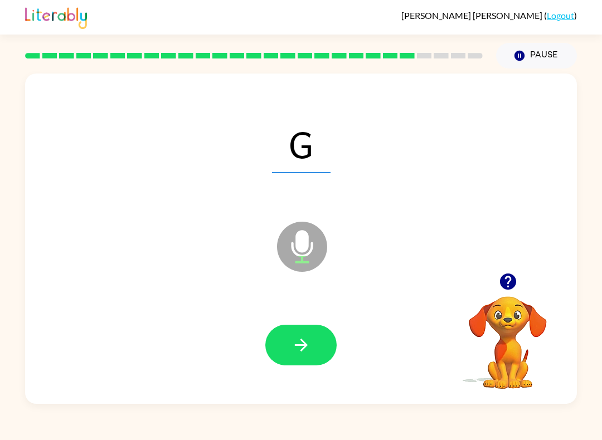
click at [304, 343] on icon "button" at bounding box center [300, 345] width 13 height 13
click at [303, 352] on icon "button" at bounding box center [302, 346] width 20 height 20
click at [330, 334] on button "button" at bounding box center [300, 345] width 71 height 41
click at [307, 348] on icon "button" at bounding box center [302, 346] width 20 height 20
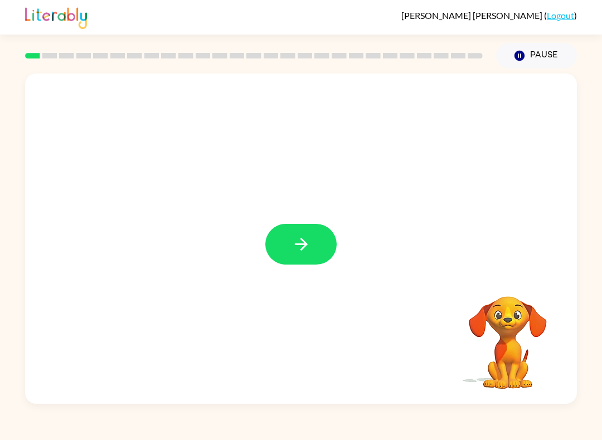
click at [285, 245] on button "button" at bounding box center [300, 244] width 71 height 41
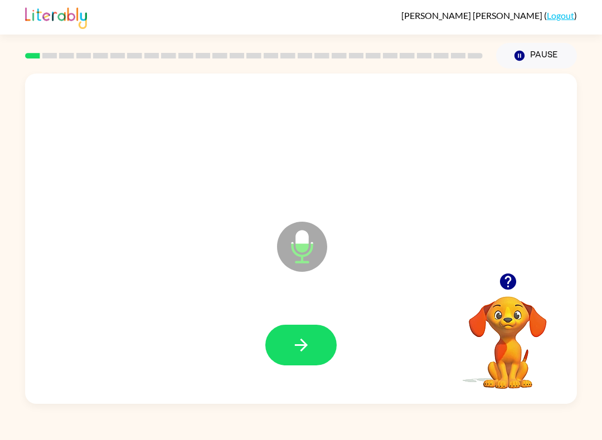
click at [319, 342] on button "button" at bounding box center [300, 345] width 71 height 41
click at [325, 345] on button "button" at bounding box center [300, 345] width 71 height 41
click at [312, 341] on button "button" at bounding box center [300, 345] width 71 height 41
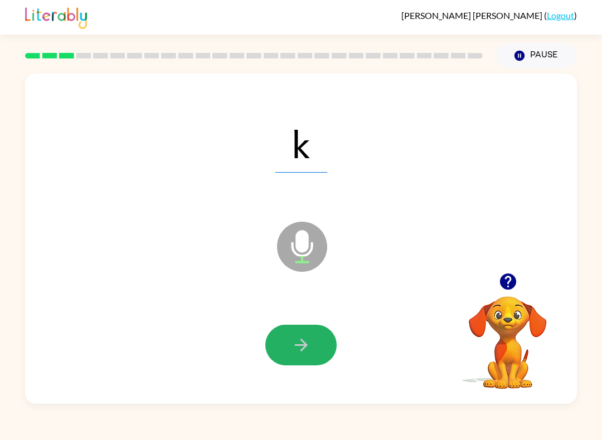
click at [317, 337] on button "button" at bounding box center [300, 345] width 71 height 41
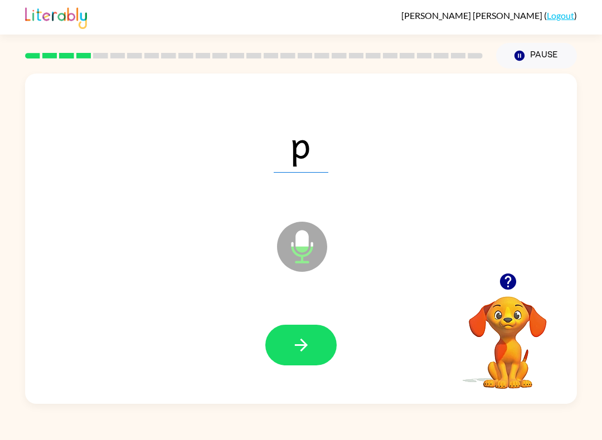
click at [304, 347] on icon "button" at bounding box center [302, 346] width 20 height 20
click at [306, 340] on icon "button" at bounding box center [302, 346] width 20 height 20
click at [318, 342] on button "button" at bounding box center [300, 345] width 71 height 41
click at [313, 353] on button "button" at bounding box center [300, 345] width 71 height 41
click at [317, 332] on button "button" at bounding box center [300, 345] width 71 height 41
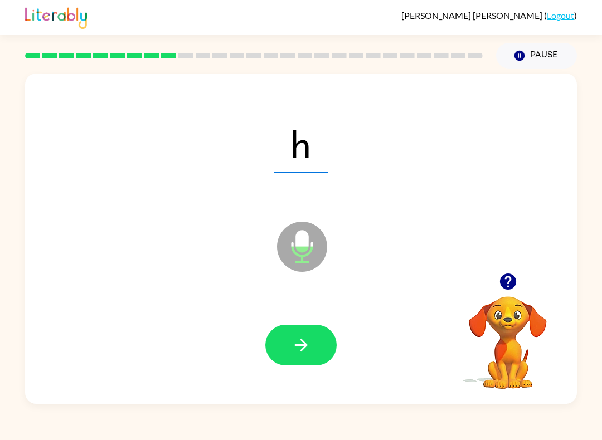
click at [317, 345] on button "button" at bounding box center [300, 345] width 71 height 41
click at [317, 338] on button "button" at bounding box center [300, 345] width 71 height 41
click at [295, 338] on icon "button" at bounding box center [302, 346] width 20 height 20
click at [329, 348] on button "button" at bounding box center [300, 345] width 71 height 41
click at [317, 345] on button "button" at bounding box center [300, 345] width 71 height 41
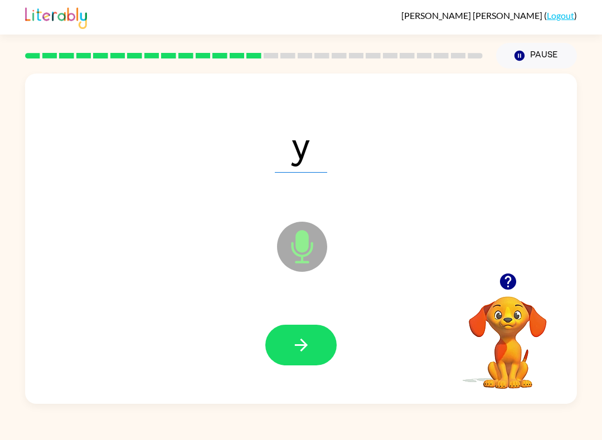
click at [306, 352] on icon "button" at bounding box center [302, 346] width 20 height 20
click at [313, 350] on button "button" at bounding box center [300, 345] width 71 height 41
click at [309, 340] on icon "button" at bounding box center [302, 346] width 20 height 20
click at [297, 351] on icon "button" at bounding box center [302, 346] width 20 height 20
click at [318, 348] on button "button" at bounding box center [300, 345] width 71 height 41
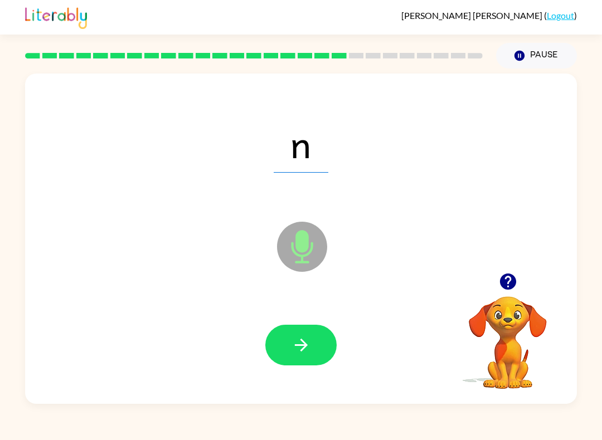
click at [326, 342] on button "button" at bounding box center [300, 345] width 71 height 41
click at [335, 343] on button "button" at bounding box center [300, 345] width 71 height 41
click at [302, 346] on icon "button" at bounding box center [300, 345] width 13 height 13
click at [310, 333] on button "button" at bounding box center [300, 345] width 71 height 41
click at [317, 346] on button "button" at bounding box center [300, 345] width 71 height 41
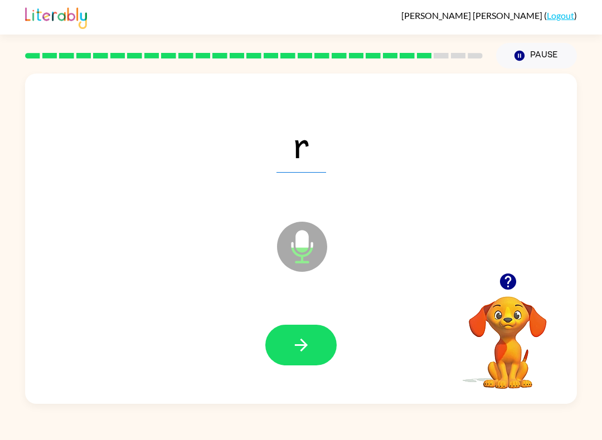
click at [295, 351] on icon "button" at bounding box center [302, 346] width 20 height 20
click at [314, 353] on button "button" at bounding box center [300, 345] width 71 height 41
click at [326, 353] on button "button" at bounding box center [300, 345] width 71 height 41
